Goal: Information Seeking & Learning: Learn about a topic

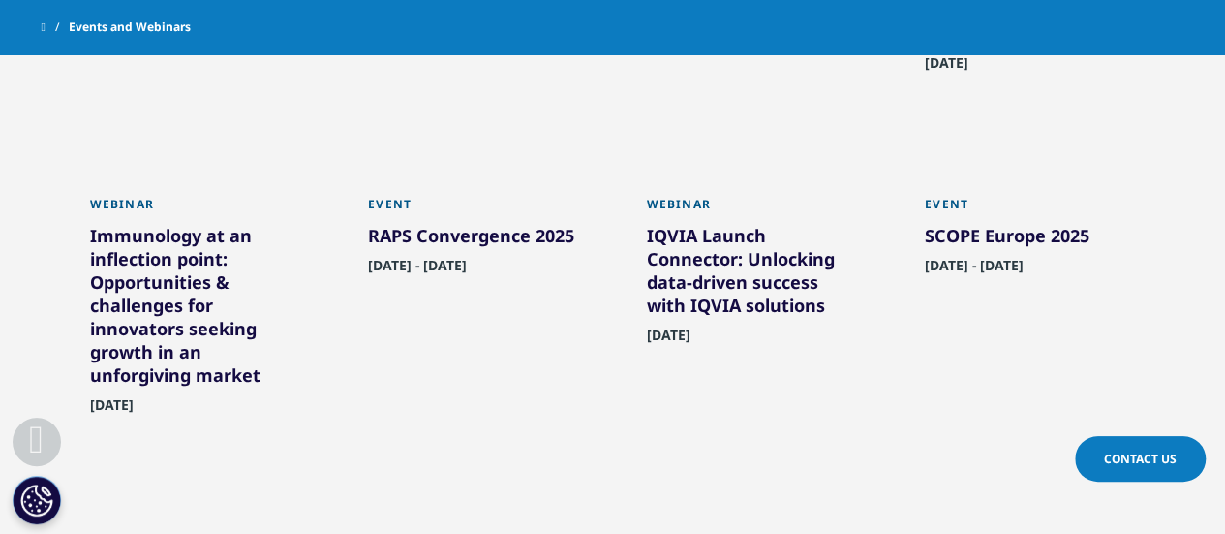
scroll to position [1345, 0]
click at [978, 232] on div "SCOPE Europe 2025" at bounding box center [1030, 238] width 211 height 31
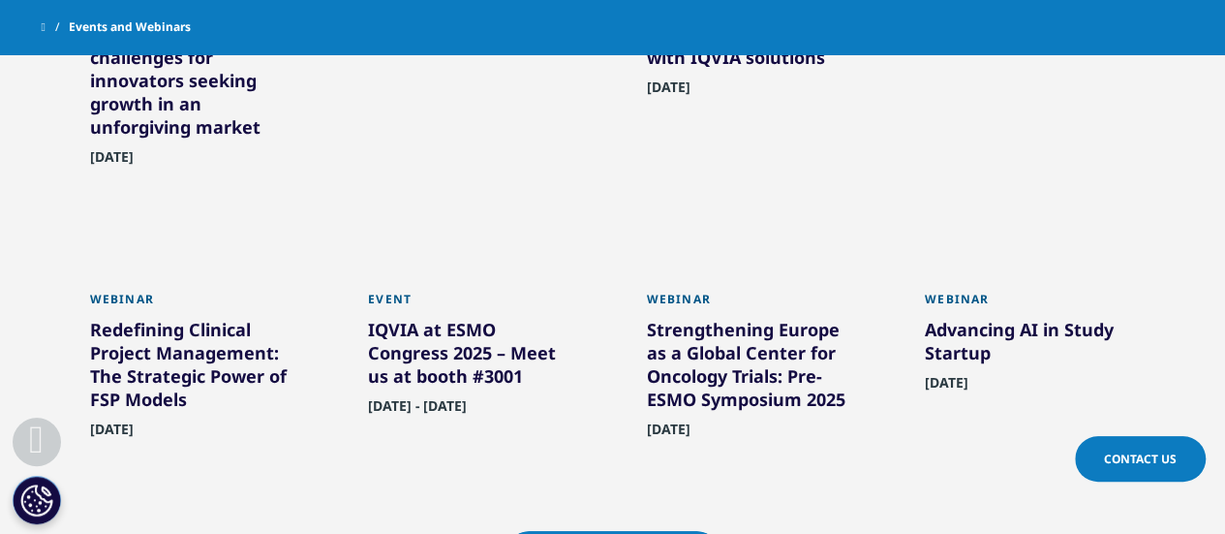
scroll to position [1593, 0]
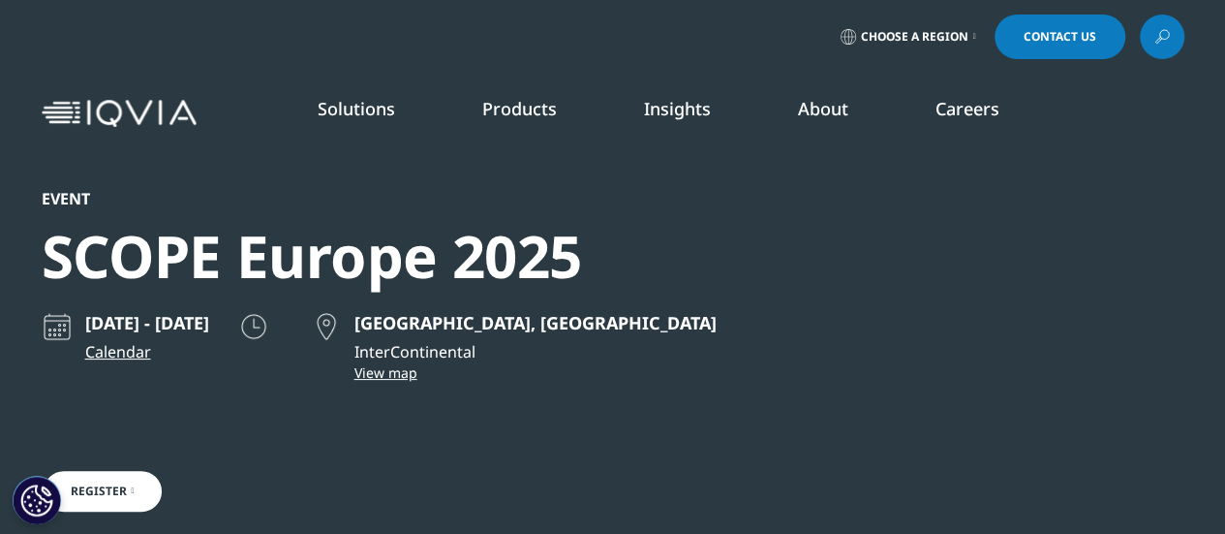
scroll to position [934, 1143]
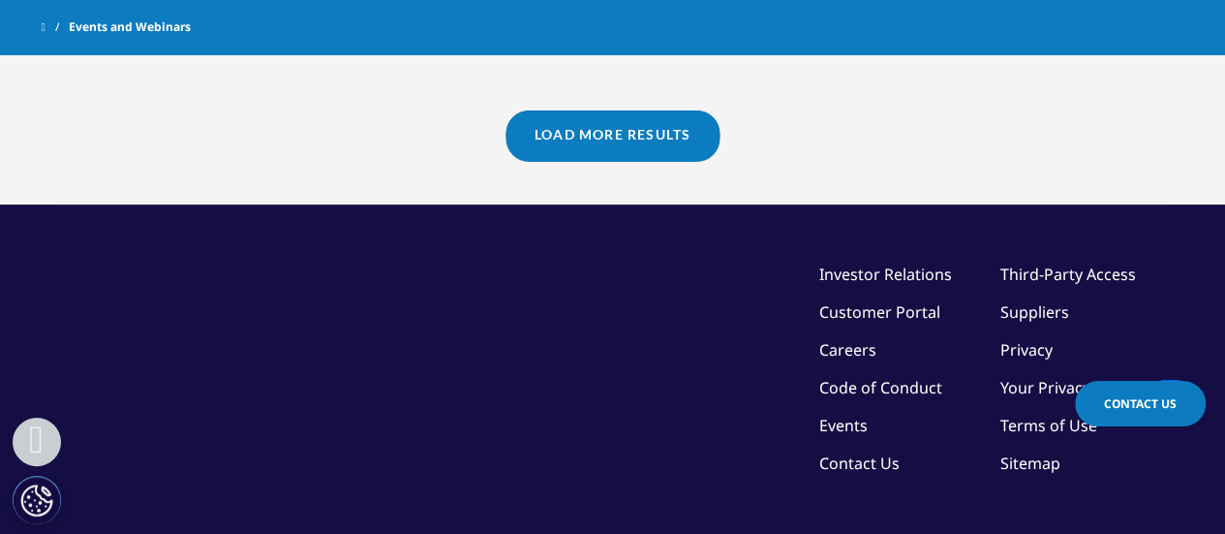
scroll to position [1785, 0]
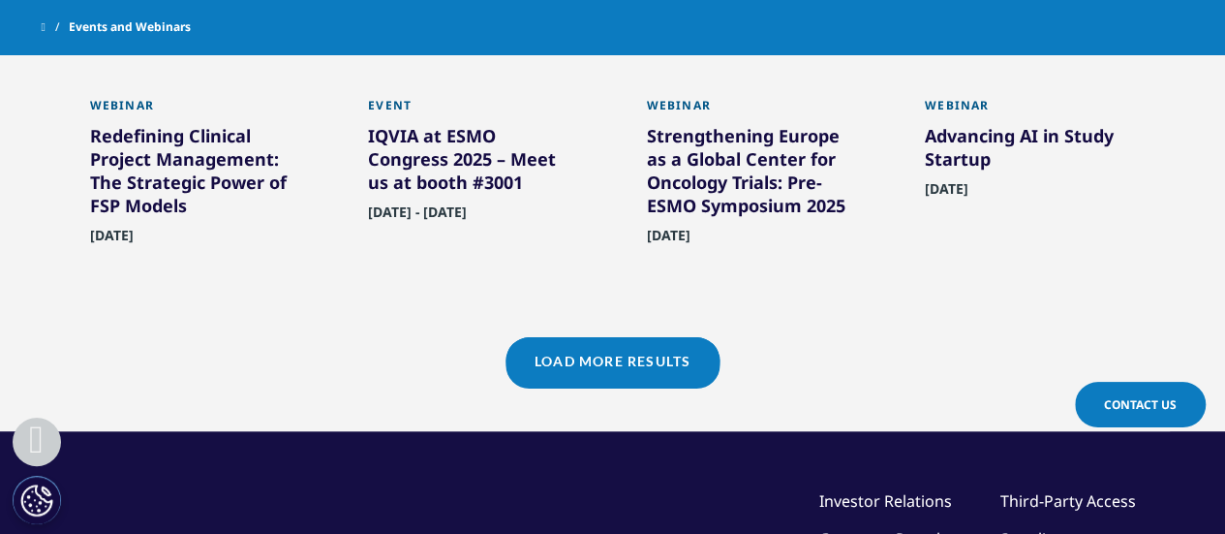
click at [630, 365] on link "Load More Results" at bounding box center [613, 360] width 214 height 47
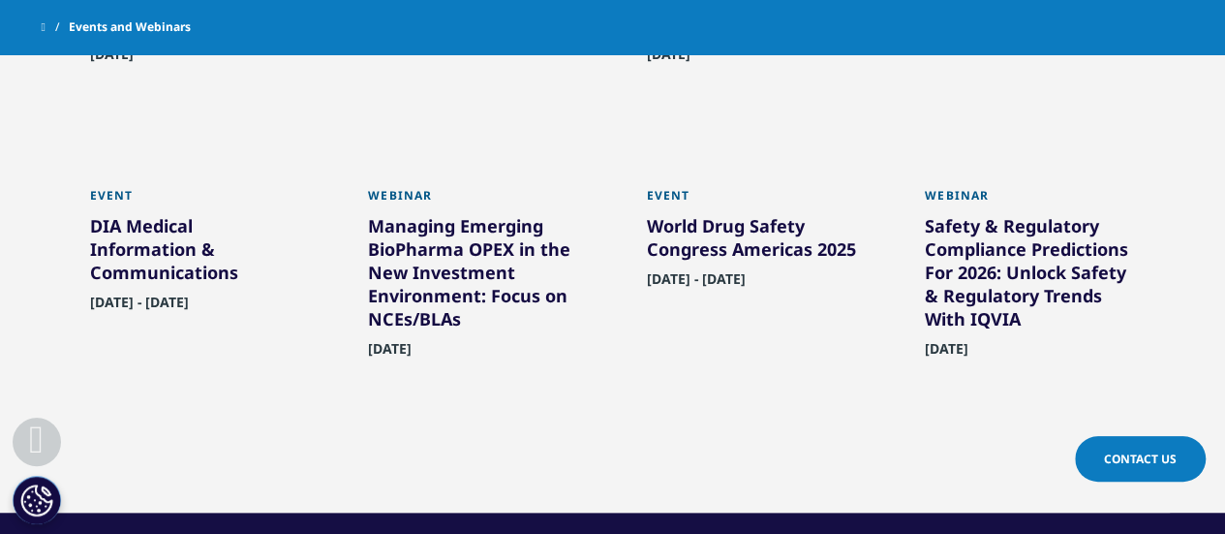
scroll to position [2053, 0]
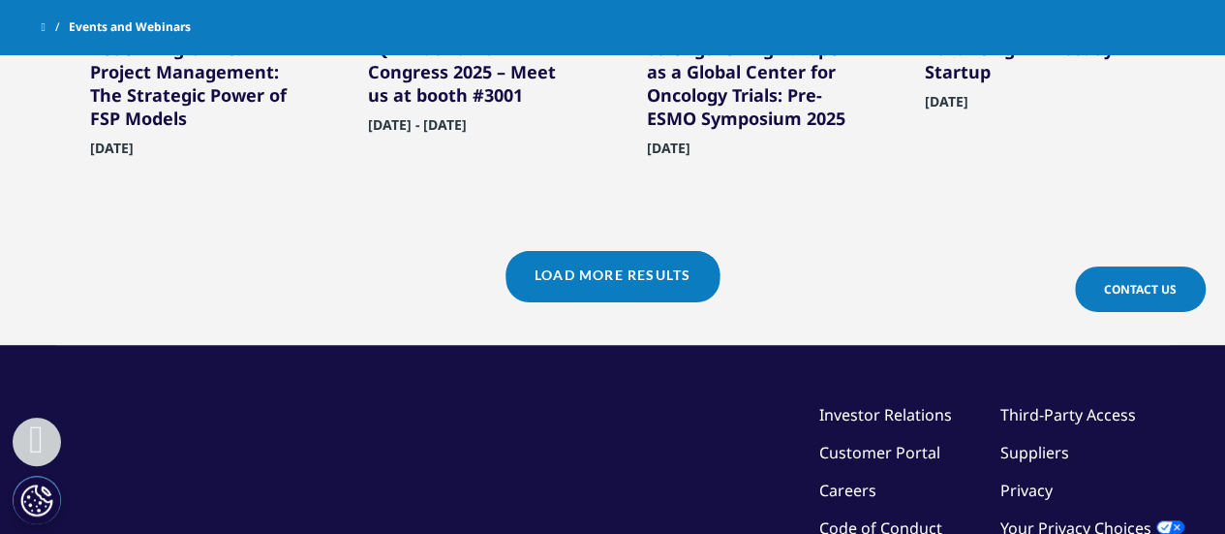
scroll to position [1986, 0]
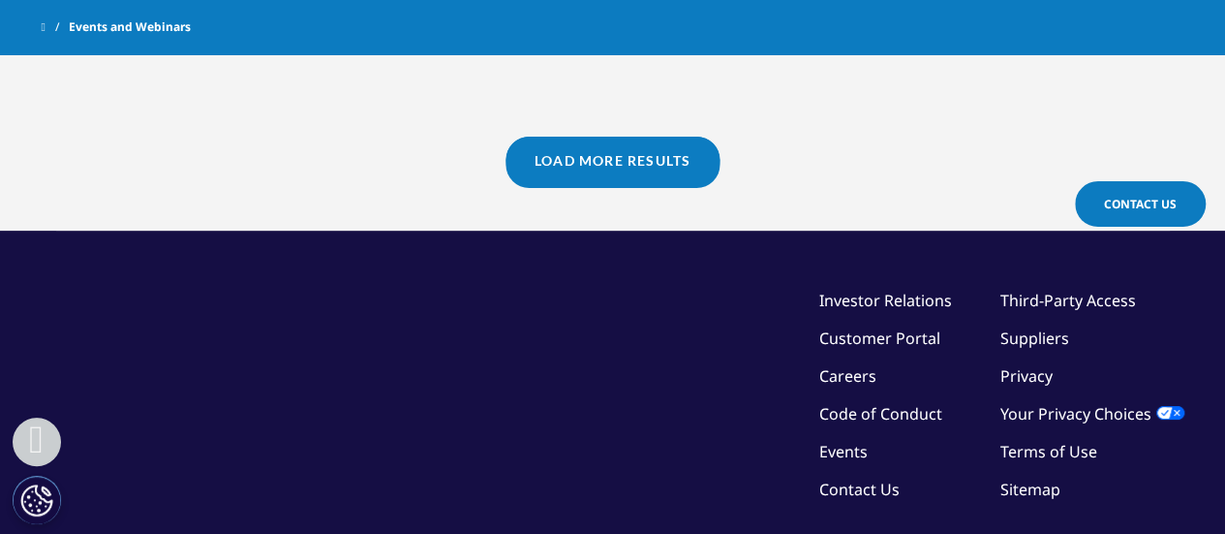
click at [671, 165] on link "Load More Results" at bounding box center [613, 160] width 214 height 47
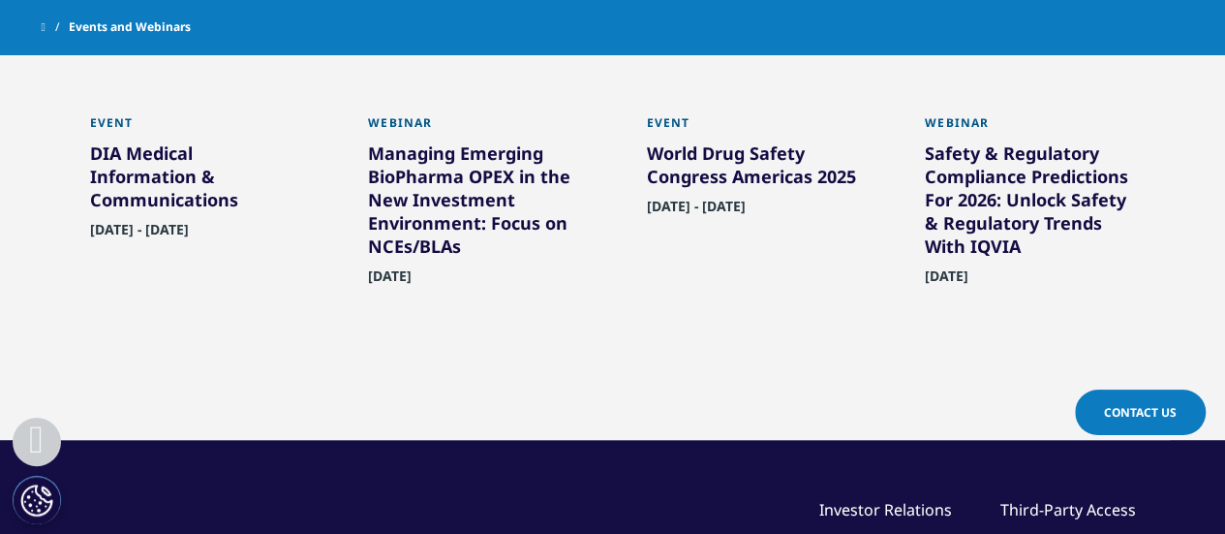
scroll to position [2038, 0]
click at [780, 152] on div "World Drug Safety Congress Americas 2025" at bounding box center [752, 168] width 211 height 54
click at [730, 177] on div "World Drug Safety Congress Americas 2025" at bounding box center [752, 168] width 211 height 54
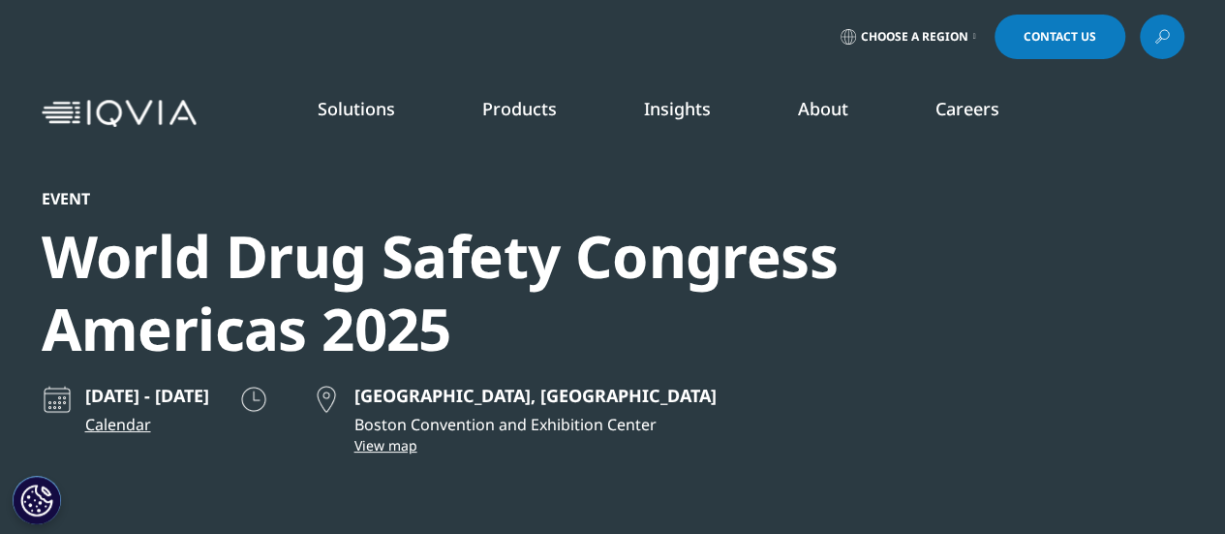
click at [697, 159] on li "Insights BLOGS, WHITE PAPERS & CASE STUDIES Explore our library of insights, th…" at bounding box center [678, 128] width 154 height 62
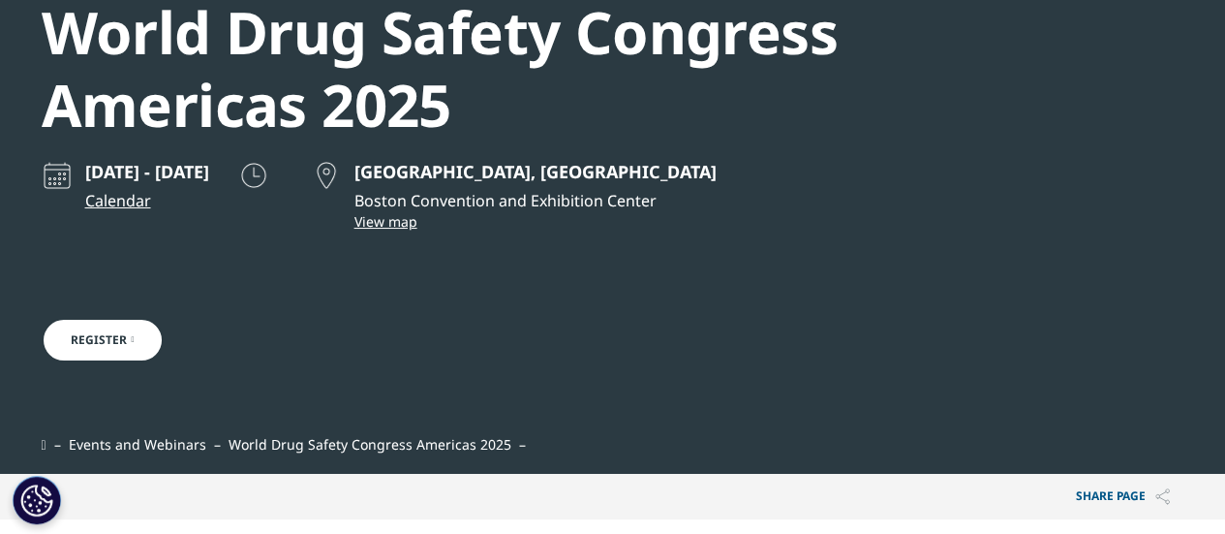
scroll to position [225, 0]
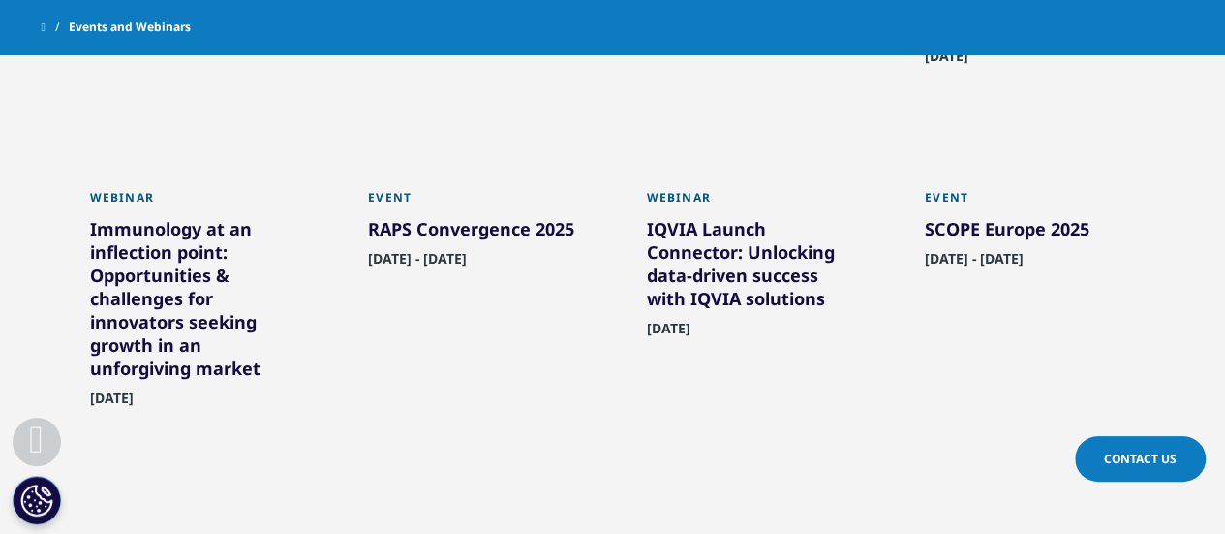
scroll to position [1339, 0]
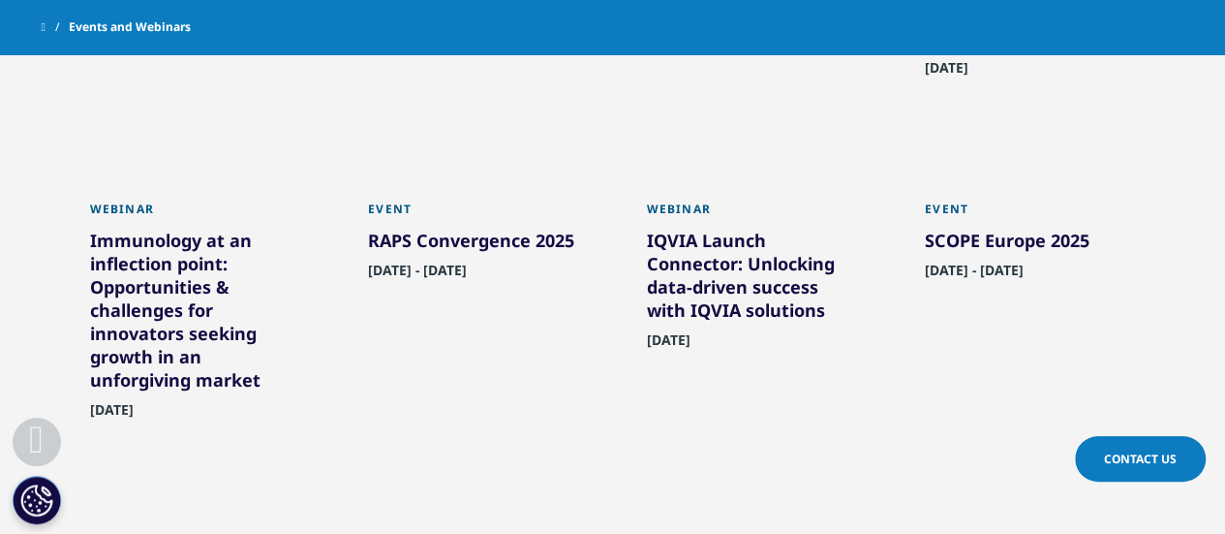
click at [541, 243] on div "RAPS Convergence 2025" at bounding box center [473, 244] width 211 height 31
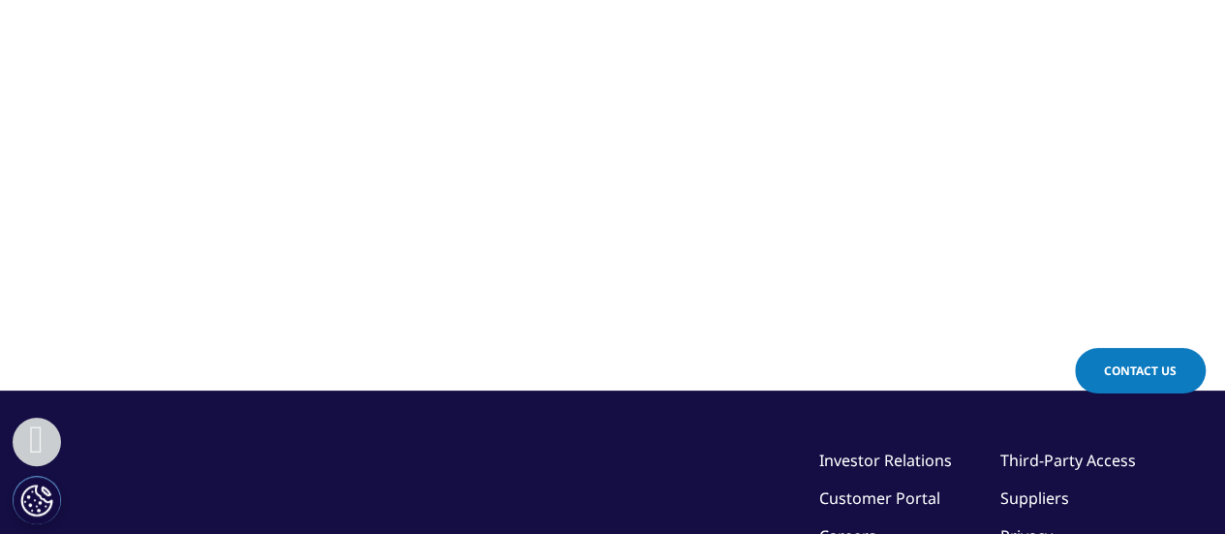
scroll to position [1249, 0]
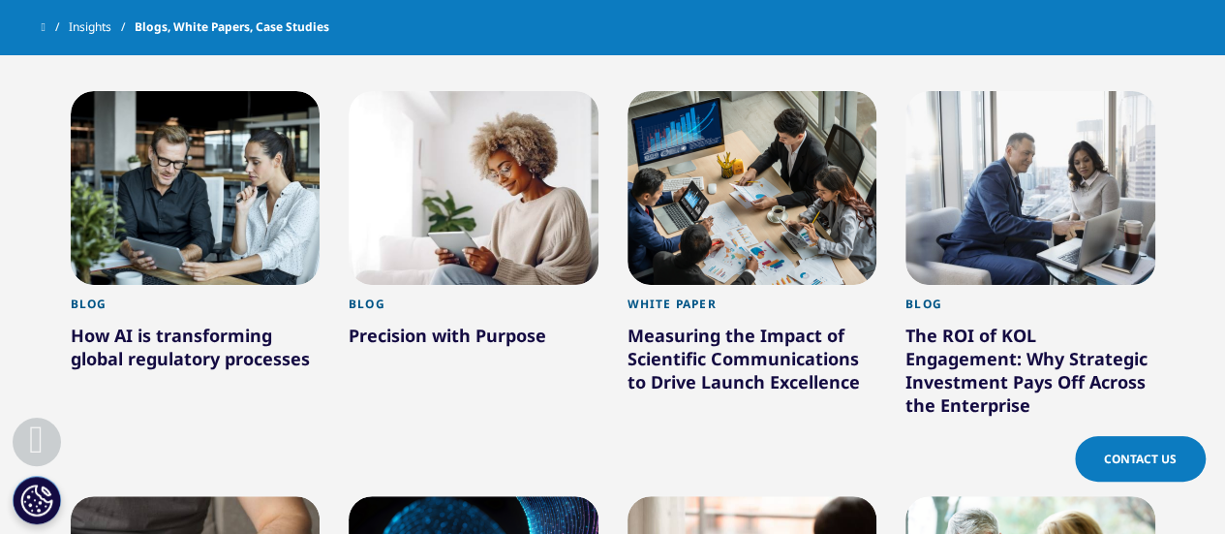
scroll to position [1253, 0]
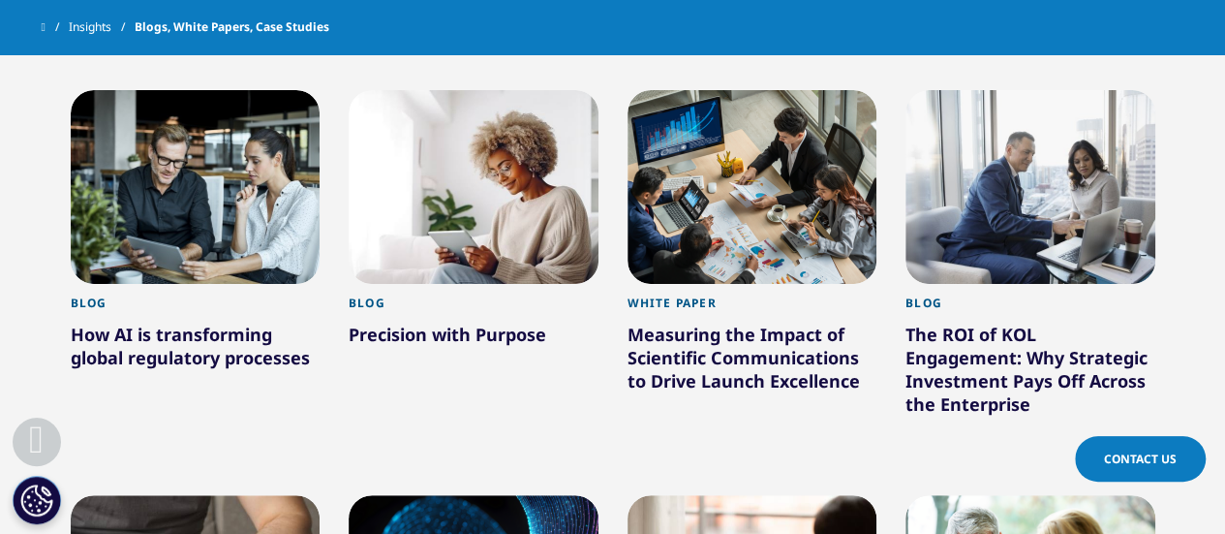
click at [192, 340] on div "How AI is transforming global regulatory processes" at bounding box center [196, 350] width 250 height 54
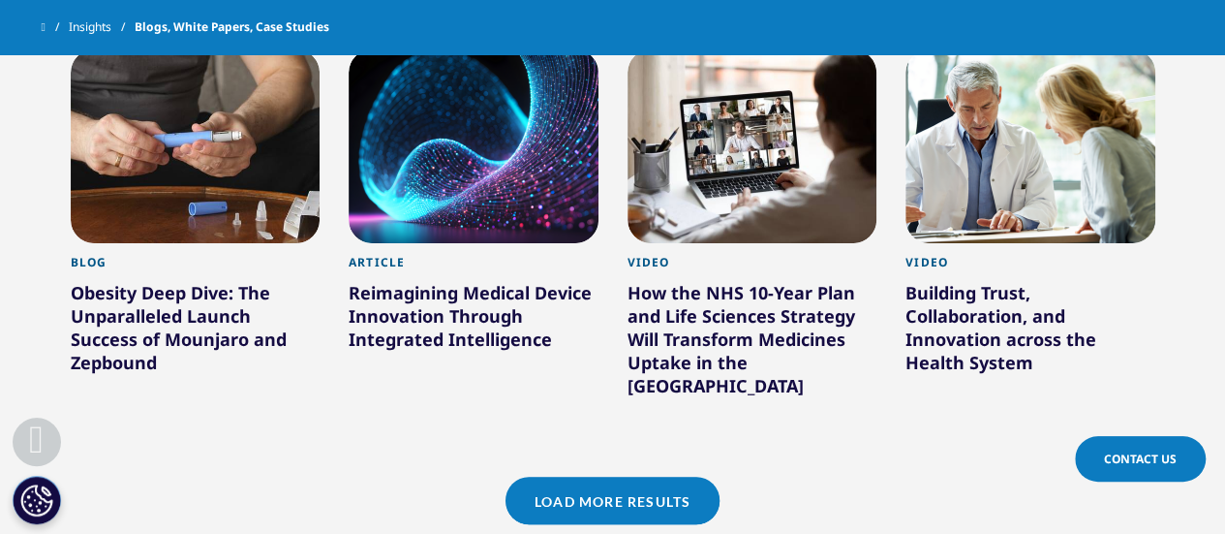
scroll to position [1700, 0]
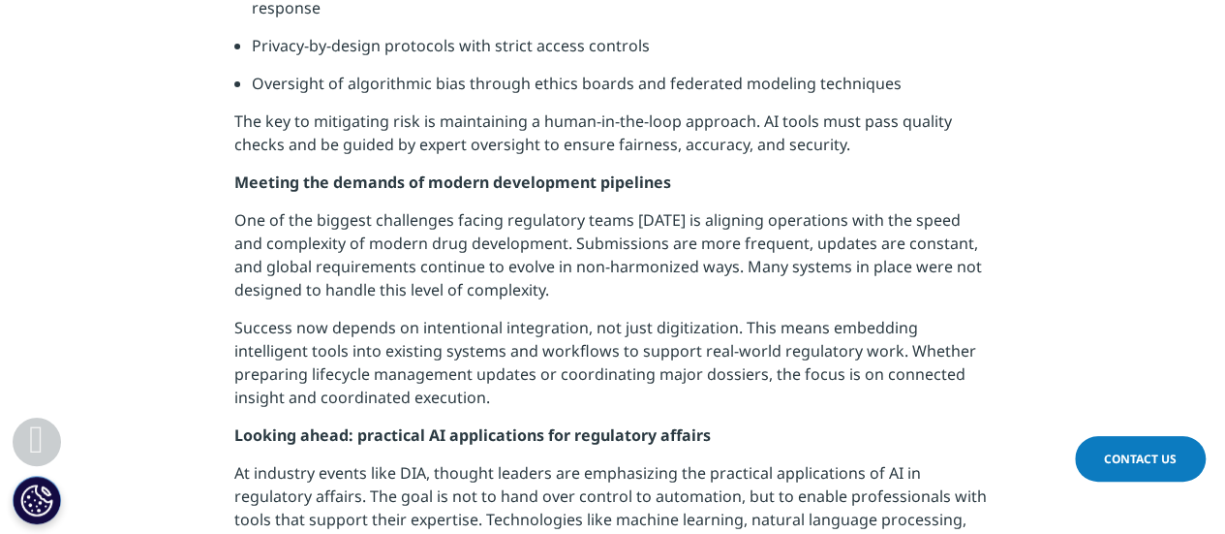
scroll to position [2457, 0]
